Goal: Task Accomplishment & Management: Complete application form

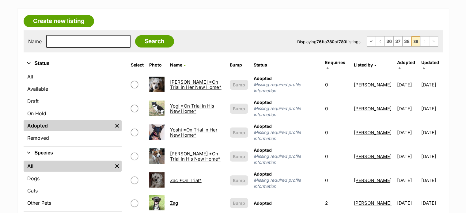
scroll to position [153, 0]
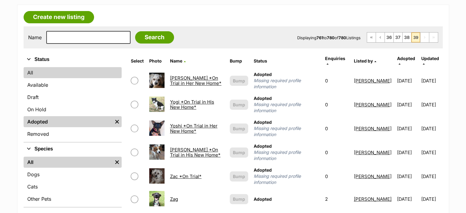
click at [28, 71] on link "All" at bounding box center [73, 72] width 98 height 11
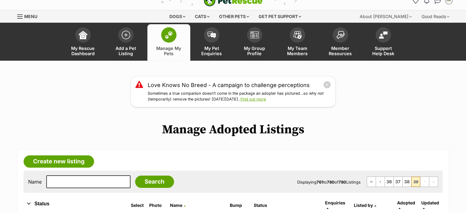
scroll to position [0, 0]
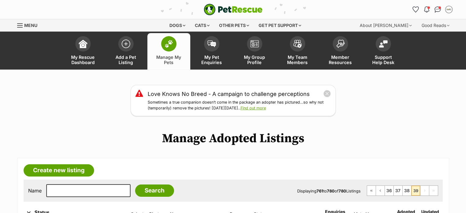
click at [167, 43] on img at bounding box center [168, 44] width 9 height 8
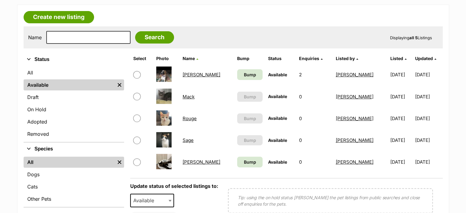
click at [137, 72] on input "checkbox" at bounding box center [136, 74] width 7 height 7
checkbox input "true"
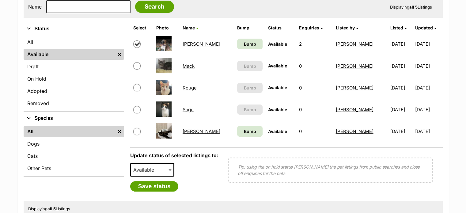
click at [160, 171] on span "Available" at bounding box center [152, 169] width 44 height 13
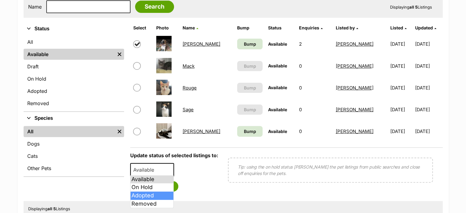
select select "rehomed"
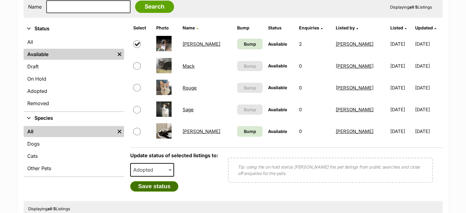
click at [162, 187] on button "Save status" at bounding box center [154, 186] width 48 height 10
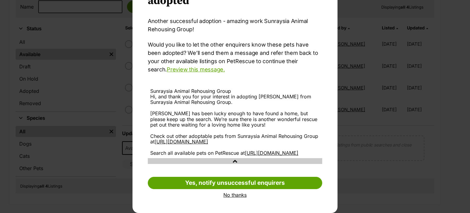
scroll to position [61, 0]
click at [232, 195] on link "No thanks" at bounding box center [235, 195] width 174 height 6
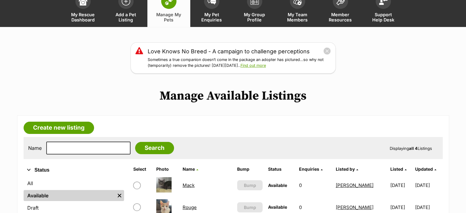
scroll to position [0, 0]
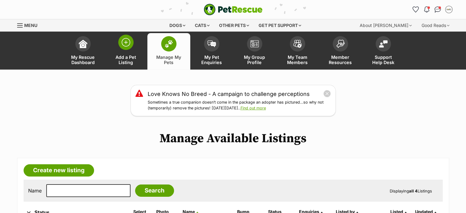
click at [122, 43] on img at bounding box center [126, 42] width 9 height 9
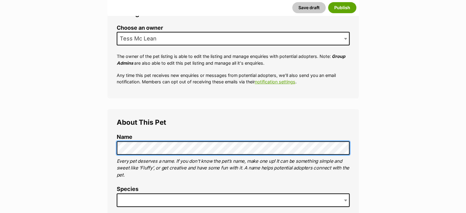
scroll to position [184, 0]
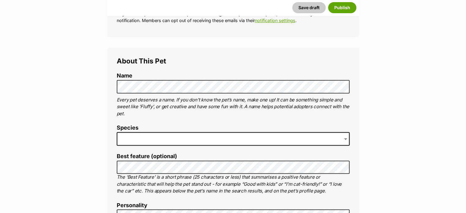
click at [140, 138] on span at bounding box center [233, 138] width 233 height 13
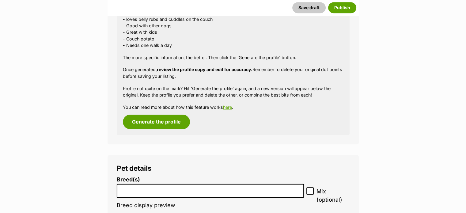
scroll to position [629, 0]
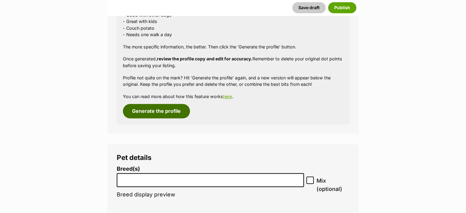
click at [154, 114] on button "Generate the profile" at bounding box center [156, 111] width 67 height 14
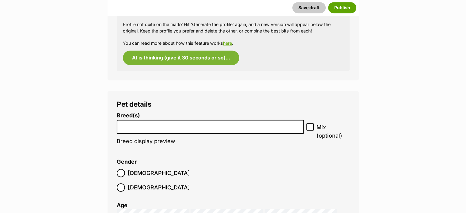
scroll to position [690, 0]
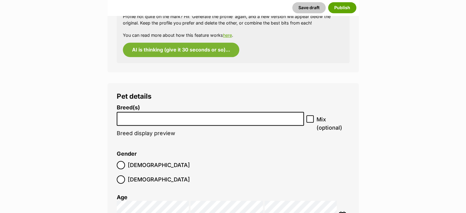
click at [144, 122] on li at bounding box center [210, 118] width 183 height 13
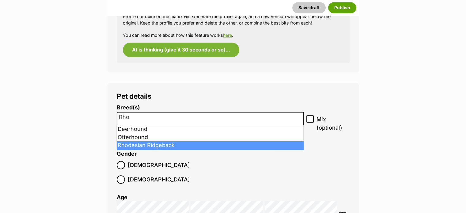
type input "Rho"
select select "176"
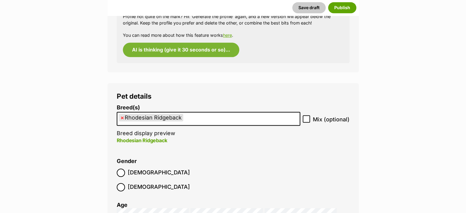
click at [307, 118] on icon at bounding box center [306, 119] width 4 height 3
click at [307, 118] on input "Mix (optional)" at bounding box center [305, 118] width 7 height 7
checkbox input "true"
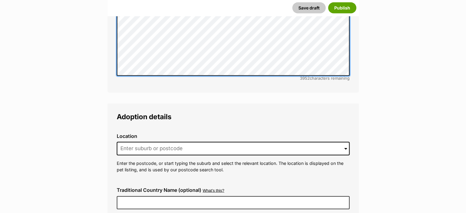
scroll to position [1373, 0]
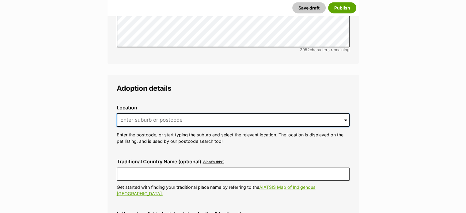
click at [149, 113] on input at bounding box center [233, 119] width 233 height 13
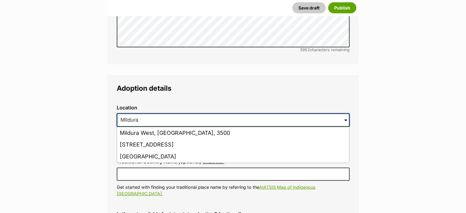
click at [141, 113] on input "Mildura" at bounding box center [233, 119] width 233 height 13
click at [137, 113] on input "Mildura" at bounding box center [233, 119] width 233 height 13
click at [150, 113] on input "Mildura" at bounding box center [233, 119] width 233 height 13
type input "Mildura"
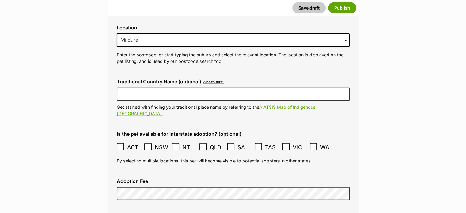
scroll to position [1464, 0]
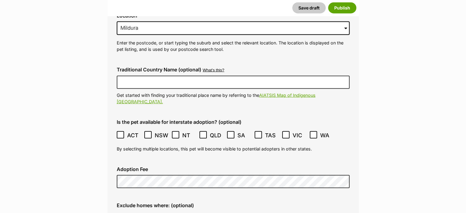
click at [147, 133] on icon at bounding box center [148, 135] width 4 height 4
click at [229, 133] on icon at bounding box center [230, 135] width 4 height 4
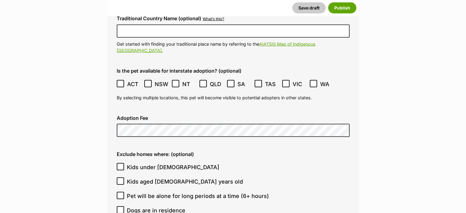
scroll to position [1556, 0]
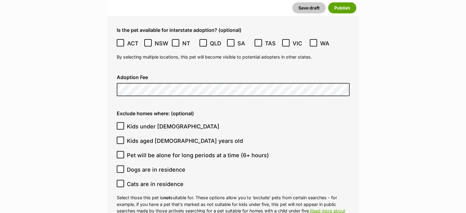
click at [120, 124] on icon at bounding box center [120, 126] width 4 height 4
click at [120, 122] on input "Kids under 5 years old" at bounding box center [120, 125] width 7 height 7
checkbox input "true"
click at [120, 182] on icon at bounding box center [120, 183] width 4 height 3
click at [120, 180] on input "Cats are in residence" at bounding box center [120, 183] width 7 height 7
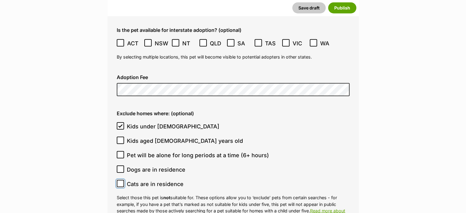
checkbox input "true"
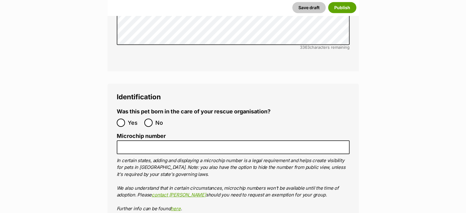
scroll to position [1954, 0]
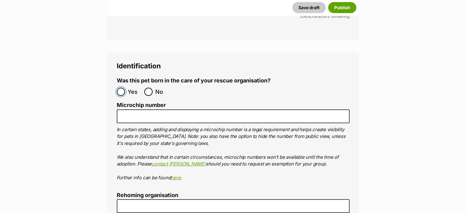
click at [120, 88] on input "Yes" at bounding box center [121, 92] width 8 height 8
radio input "true"
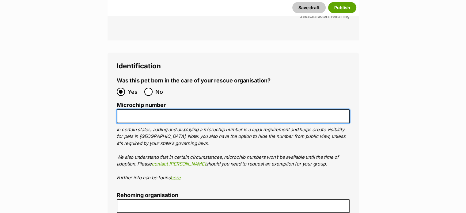
click at [124, 109] on input "Microchip number" at bounding box center [233, 116] width 233 height 14
paste input "978142000361218"
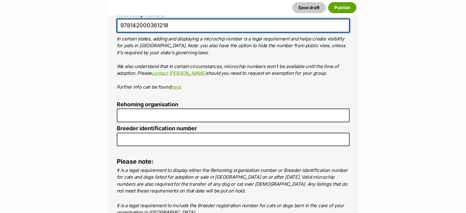
scroll to position [2046, 0]
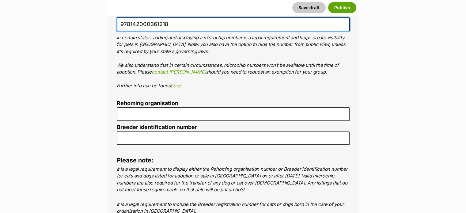
type input "978142000361218"
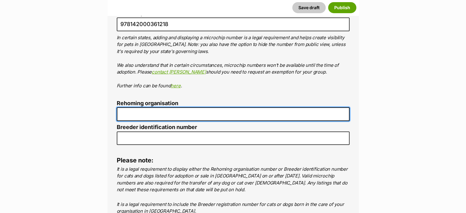
click at [137, 107] on input "Rehoming organisation" at bounding box center [233, 114] width 233 height 14
type input "SARG"
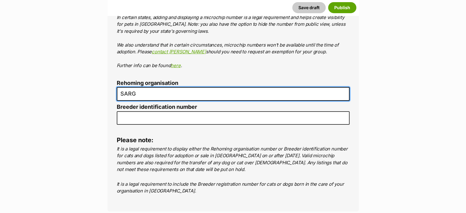
scroll to position [2077, 0]
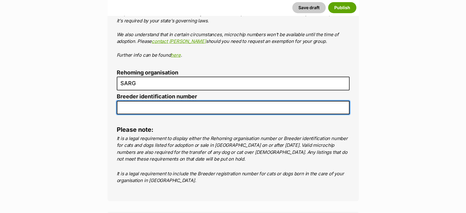
click at [130, 101] on input "Breeder identification number" at bounding box center [233, 108] width 233 height 14
type input "RE170669"
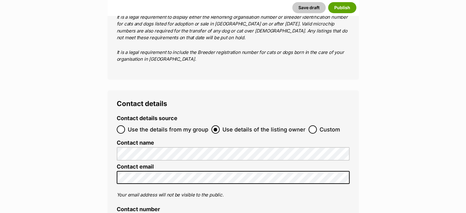
scroll to position [2199, 0]
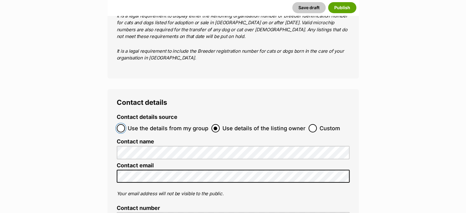
click at [119, 124] on input "Use the details from my group" at bounding box center [121, 128] width 8 height 8
radio input "true"
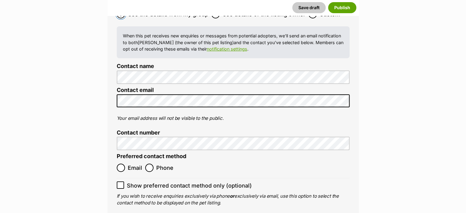
scroll to position [2322, 0]
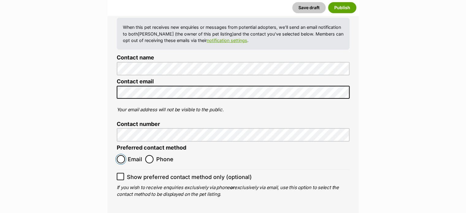
click at [121, 155] on input "Email" at bounding box center [121, 159] width 8 height 8
radio input "true"
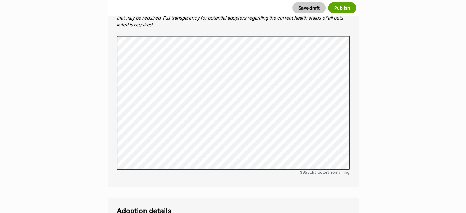
scroll to position [1189, 0]
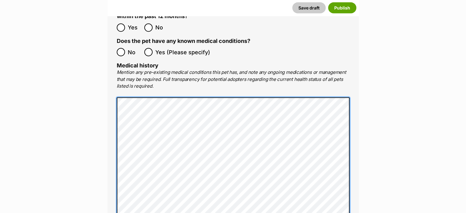
click at [45, 88] on main "New listing Listing owner Choose an owner Tess Mc Lean The owner of the pet lis…" at bounding box center [233, 133] width 466 height 2488
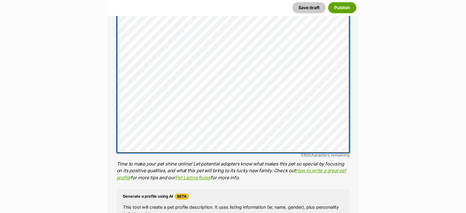
scroll to position [0, 0]
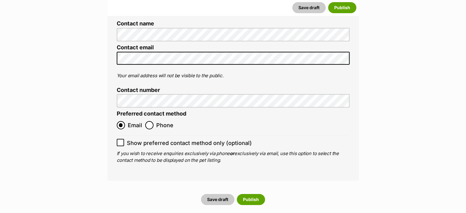
scroll to position [2460, 0]
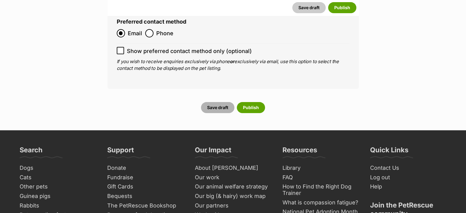
click at [220, 102] on button "Save draft" at bounding box center [217, 107] width 33 height 11
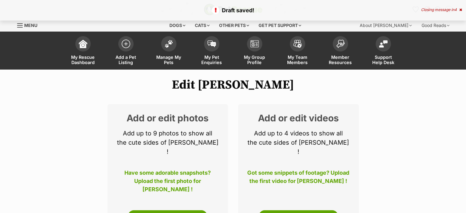
click at [169, 210] on link "Edit Photos" at bounding box center [168, 216] width 80 height 12
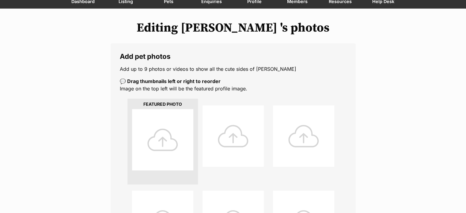
scroll to position [61, 0]
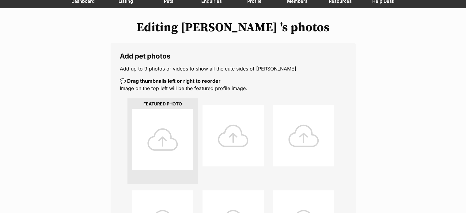
click at [161, 141] on div at bounding box center [162, 139] width 61 height 61
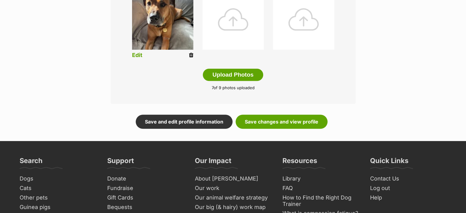
scroll to position [371, 0]
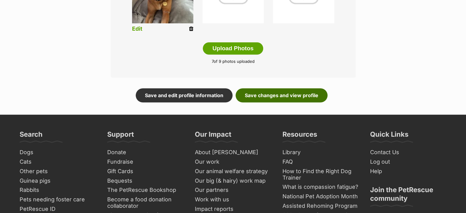
click at [276, 94] on link "Save changes and view profile" at bounding box center [281, 95] width 92 height 14
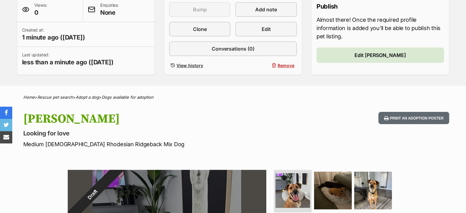
scroll to position [214, 0]
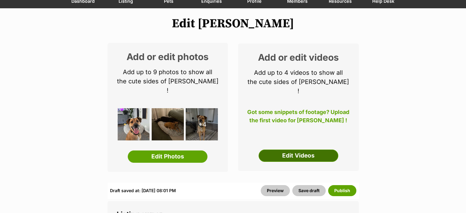
click at [304, 151] on link "Edit Videos" at bounding box center [298, 155] width 80 height 12
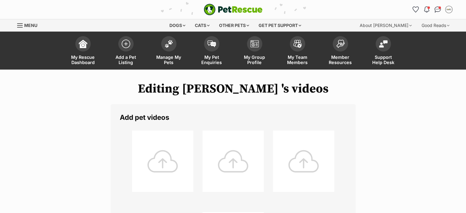
click at [158, 158] on div at bounding box center [162, 160] width 61 height 61
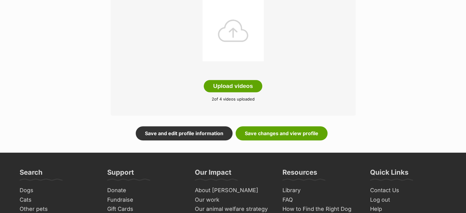
scroll to position [214, 0]
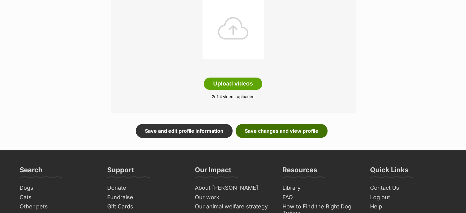
click at [289, 133] on link "Save changes and view profile" at bounding box center [281, 131] width 92 height 14
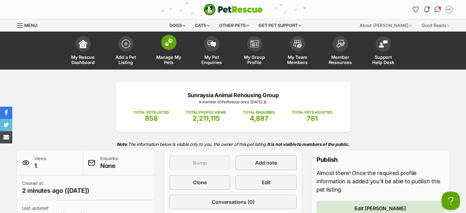
click at [167, 47] on span at bounding box center [168, 42] width 15 height 15
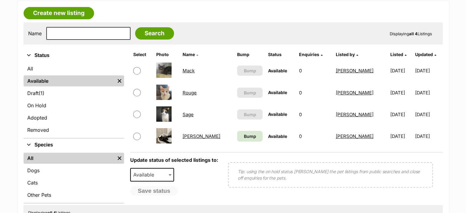
scroll to position [184, 0]
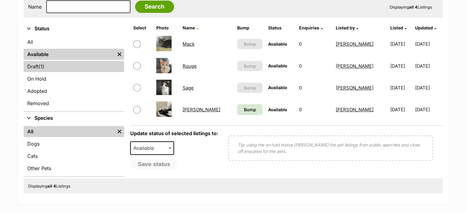
click at [42, 63] on span "(1)" at bounding box center [42, 66] width 6 height 7
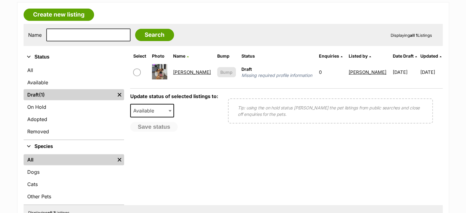
scroll to position [184, 0]
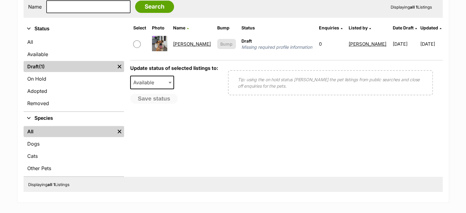
click at [138, 44] on input "checkbox" at bounding box center [136, 43] width 7 height 7
click at [140, 44] on input "checkbox" at bounding box center [136, 43] width 7 height 7
checkbox input "false"
click at [186, 41] on link "[PERSON_NAME]" at bounding box center [192, 44] width 38 height 6
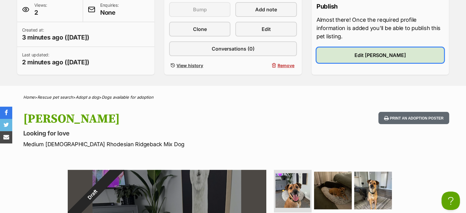
click at [362, 55] on link "Edit Trevor" at bounding box center [380, 54] width 128 height 15
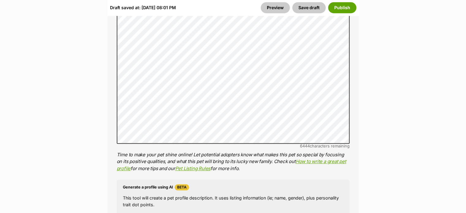
scroll to position [551, 0]
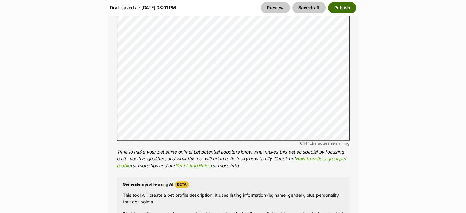
click at [337, 8] on button "Publish" at bounding box center [342, 7] width 28 height 11
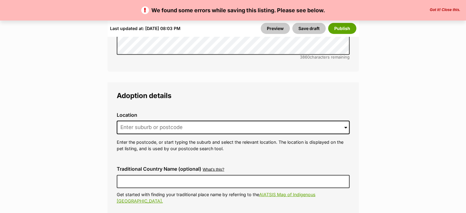
scroll to position [1561, 0]
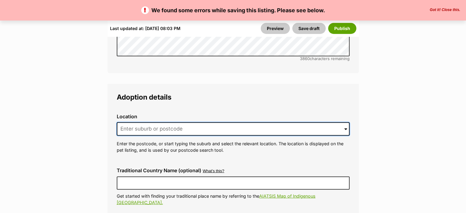
click at [123, 122] on input at bounding box center [233, 128] width 233 height 13
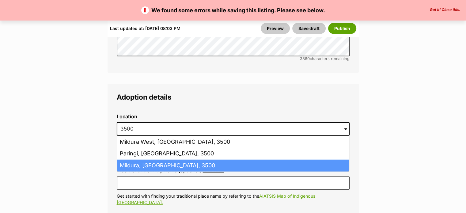
click at [144, 159] on li "Mildura, Victoria, 3500" at bounding box center [233, 165] width 232 height 12
type input "Mildura, Victoria, 3500"
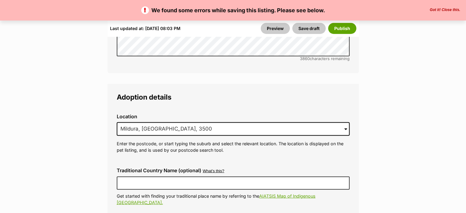
click at [342, 29] on button "Publish" at bounding box center [342, 28] width 28 height 11
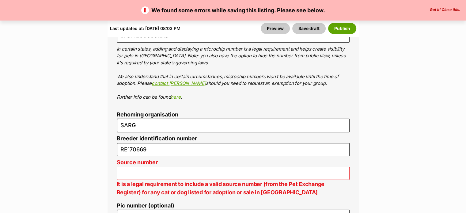
scroll to position [2235, 0]
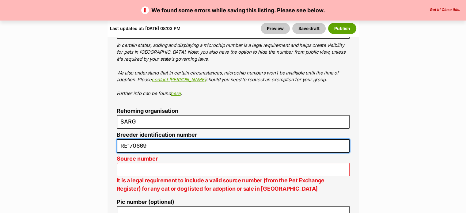
drag, startPoint x: 146, startPoint y: 116, endPoint x: 51, endPoint y: 110, distance: 94.5
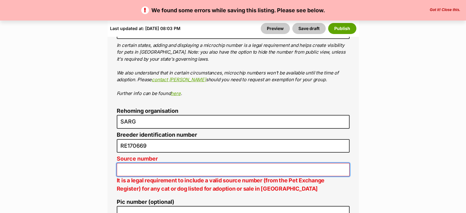
click at [138, 163] on input "Source number" at bounding box center [233, 169] width 233 height 13
paste input "RE170669"
type input "RE170669"
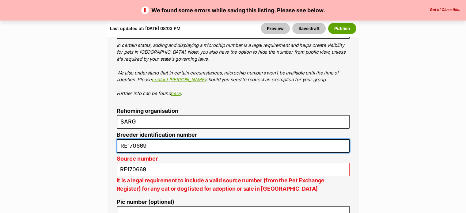
drag, startPoint x: 152, startPoint y: 114, endPoint x: 49, endPoint y: 118, distance: 103.6
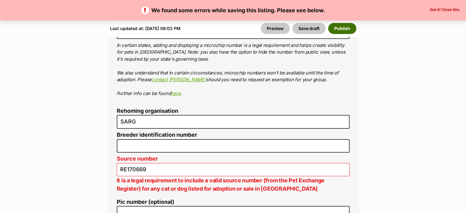
click at [344, 26] on button "Publish" at bounding box center [342, 28] width 28 height 11
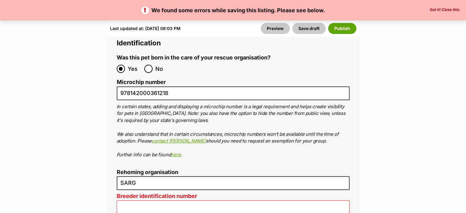
scroll to position [2265, 0]
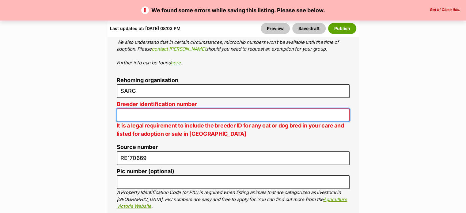
click at [141, 108] on input "Breeder identification number" at bounding box center [233, 114] width 233 height 13
paste input "RE170669"
type input "RE170669"
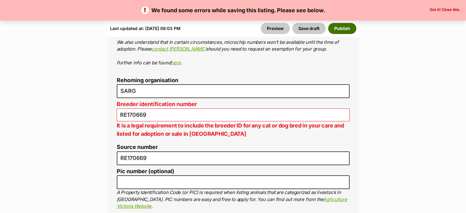
click at [347, 29] on button "Publish" at bounding box center [342, 28] width 28 height 11
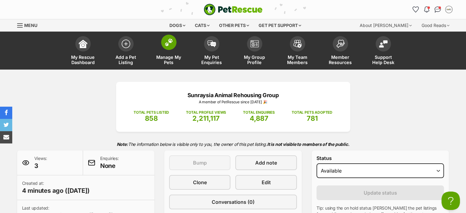
click at [166, 41] on img at bounding box center [168, 42] width 9 height 8
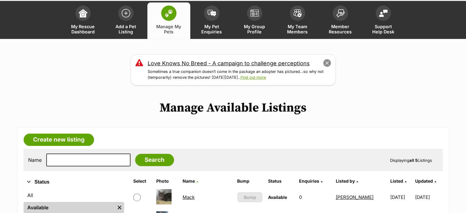
click at [326, 63] on button "close" at bounding box center [326, 63] width 9 height 9
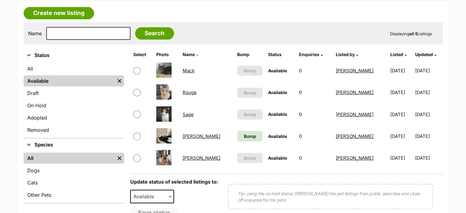
scroll to position [122, 0]
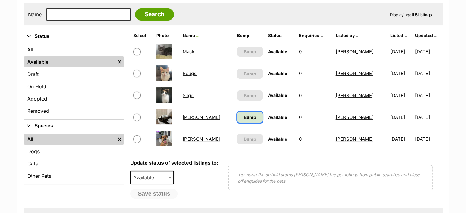
click at [243, 116] on span "Bump" at bounding box center [249, 117] width 12 height 6
